Goal: Task Accomplishment & Management: Manage account settings

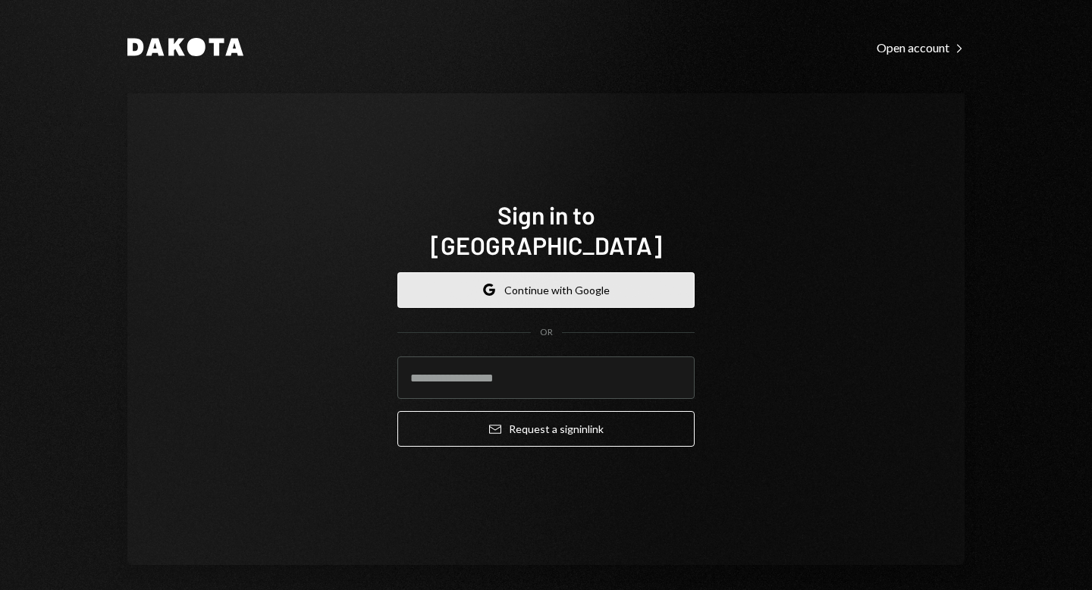
click at [575, 272] on button "Google Continue with Google" at bounding box center [545, 290] width 297 height 36
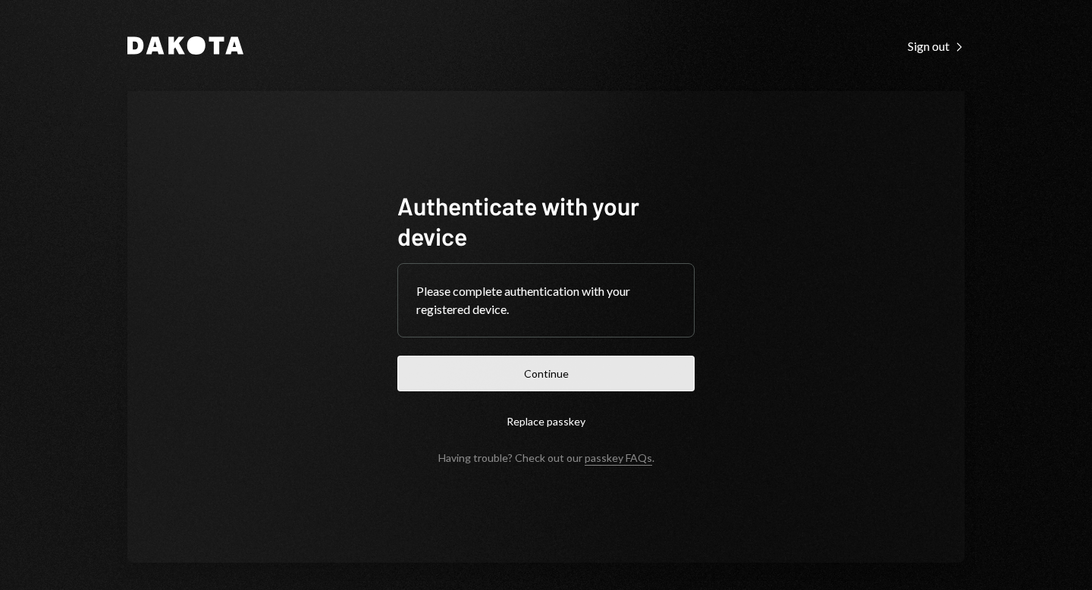
click at [554, 378] on button "Continue" at bounding box center [545, 374] width 297 height 36
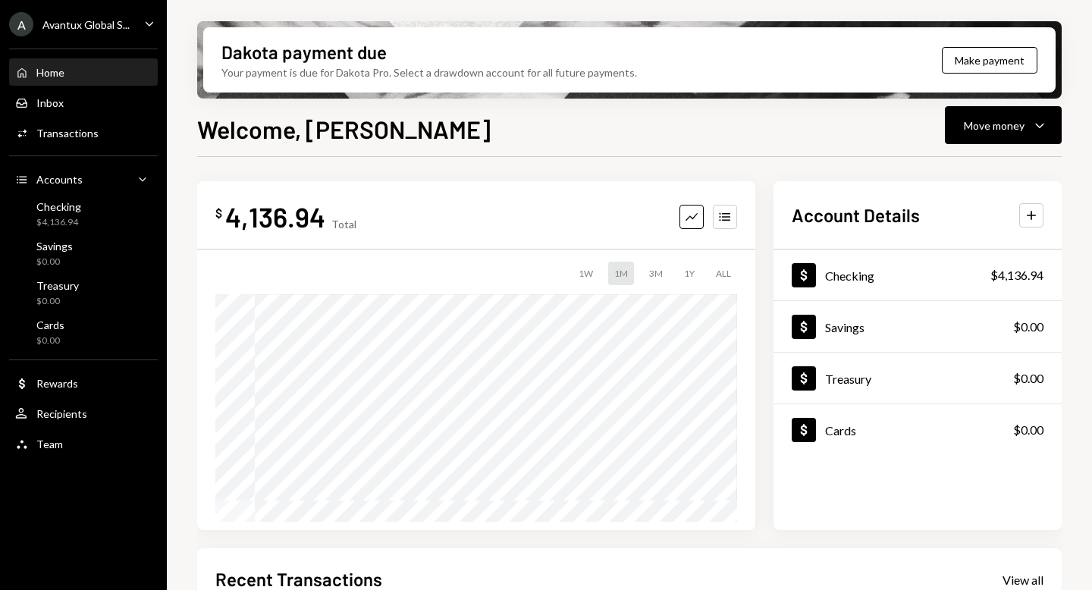
click at [85, 30] on div "Avantux Global S..." at bounding box center [85, 24] width 87 height 13
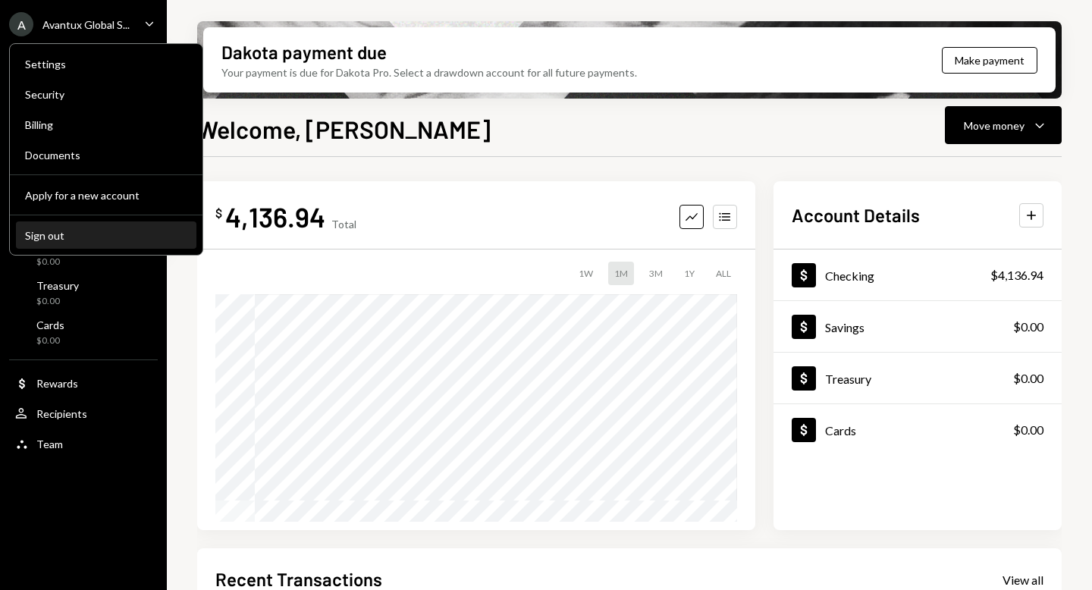
click at [80, 236] on div "Sign out" at bounding box center [106, 235] width 162 height 13
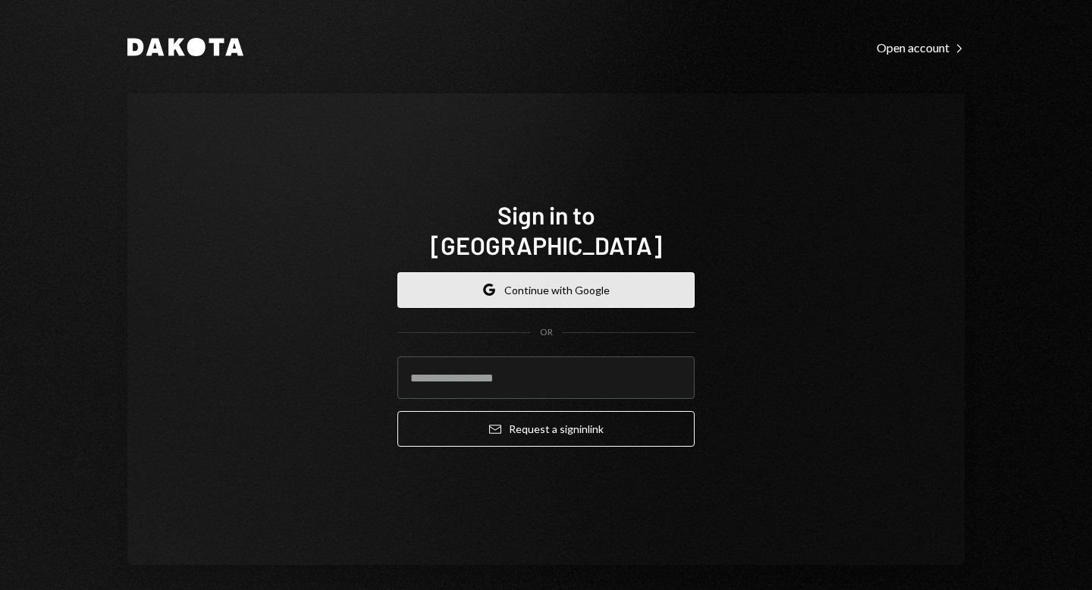
click at [554, 275] on button "Google Continue with Google" at bounding box center [545, 290] width 297 height 36
